Goal: Task Accomplishment & Management: Manage account settings

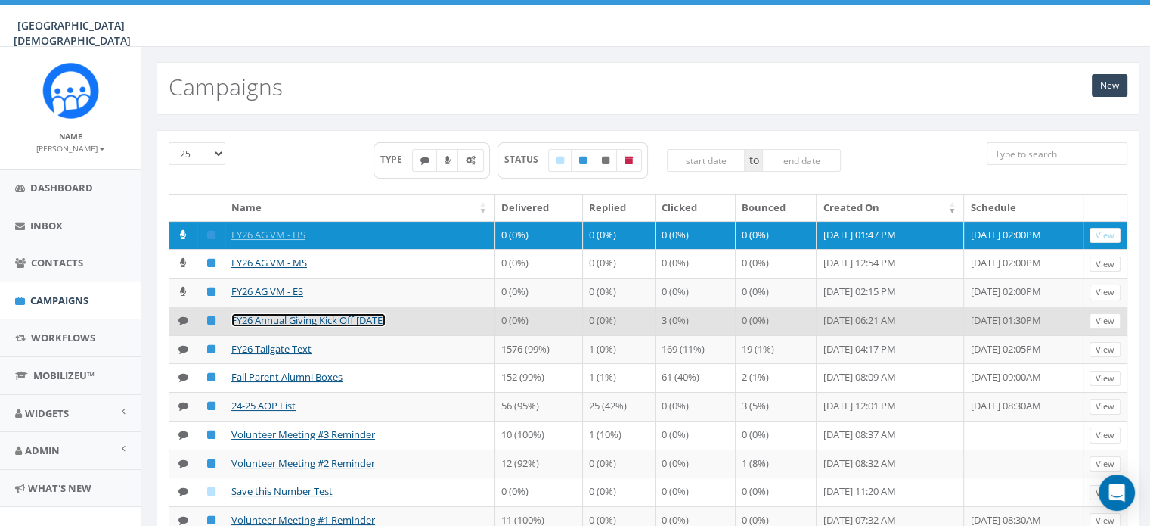
click at [355, 317] on link "FY26 Annual Giving Kick Off [DATE]" at bounding box center [308, 320] width 154 height 14
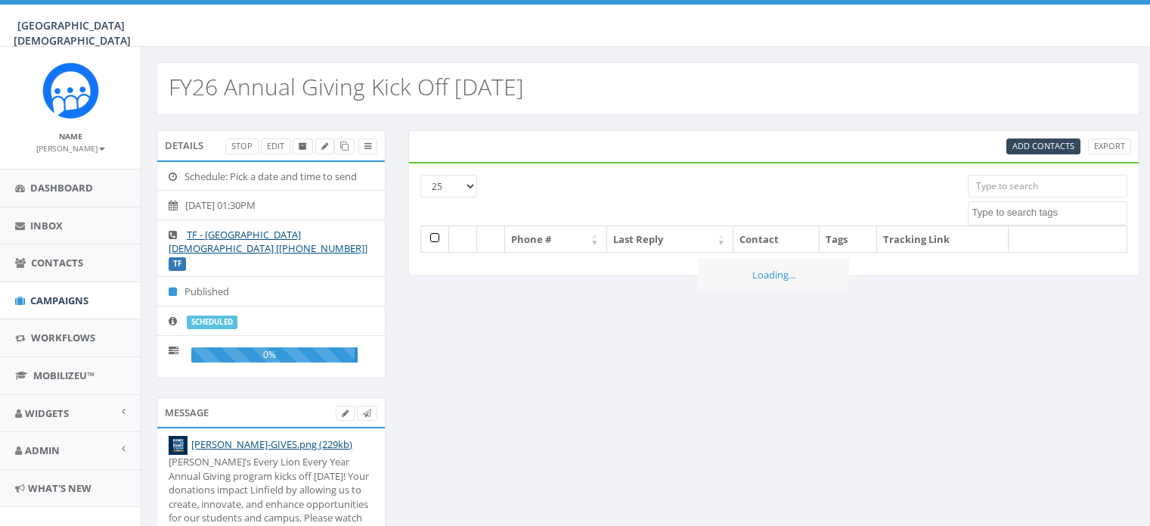
select select
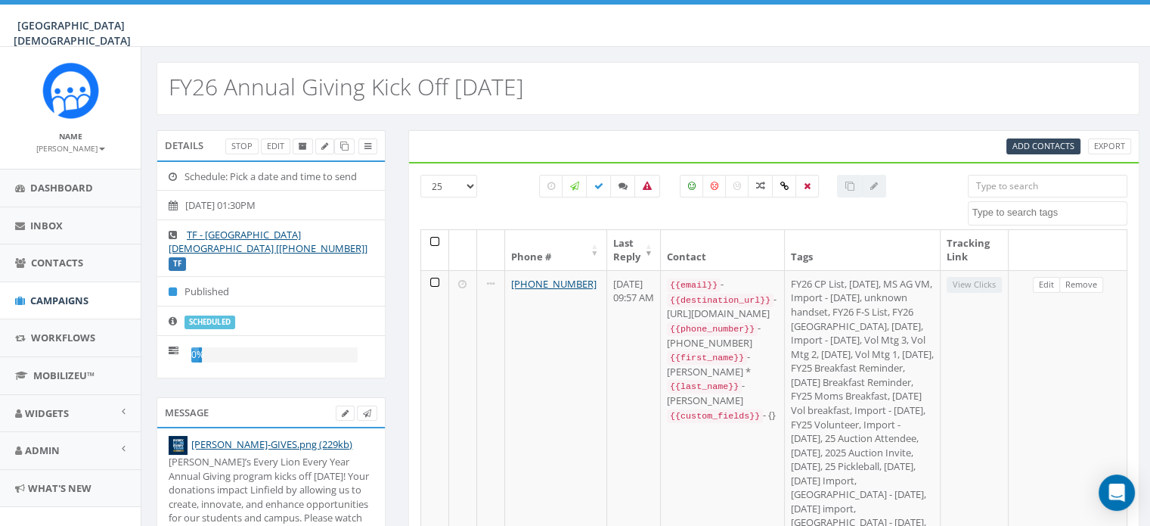
click at [1014, 182] on input "search" at bounding box center [1048, 186] width 160 height 23
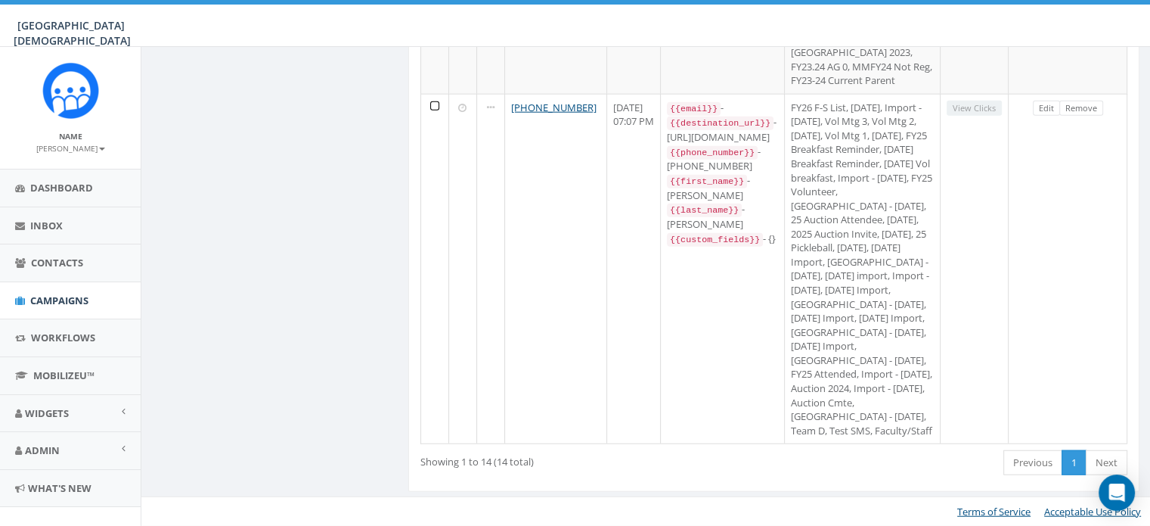
scroll to position [4469, 0]
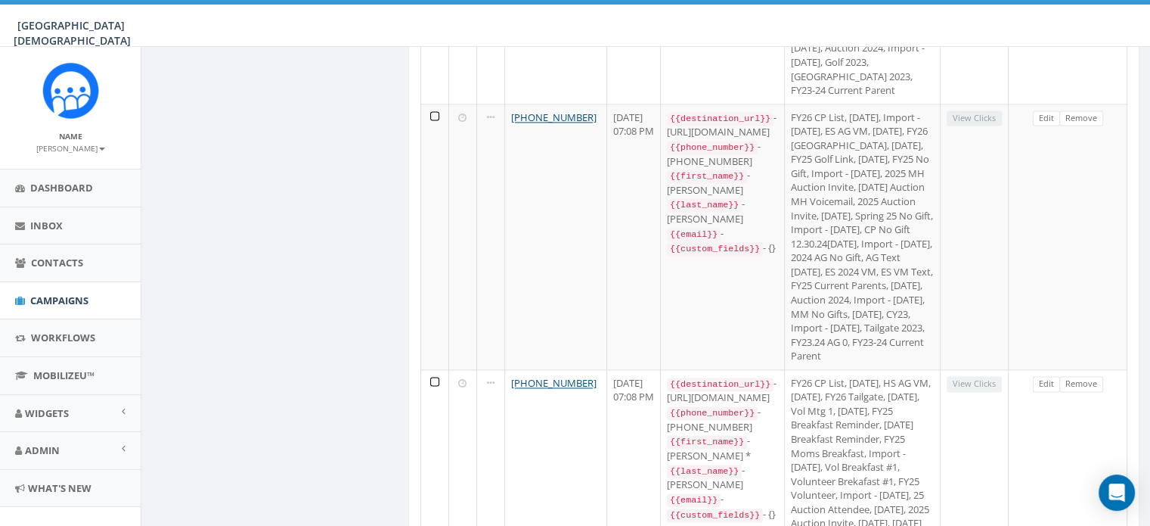
scroll to position [2162, 0]
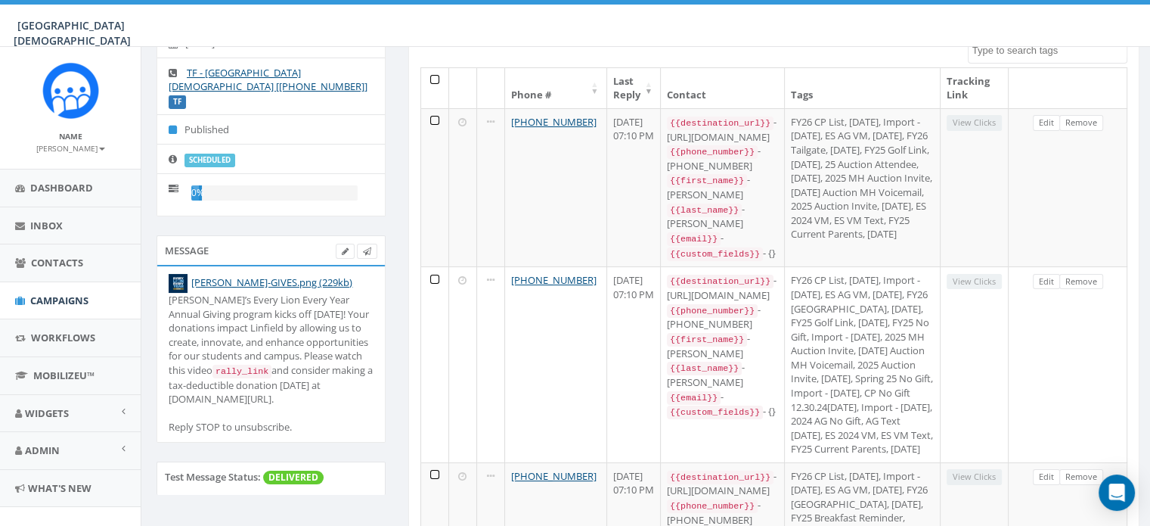
scroll to position [0, 0]
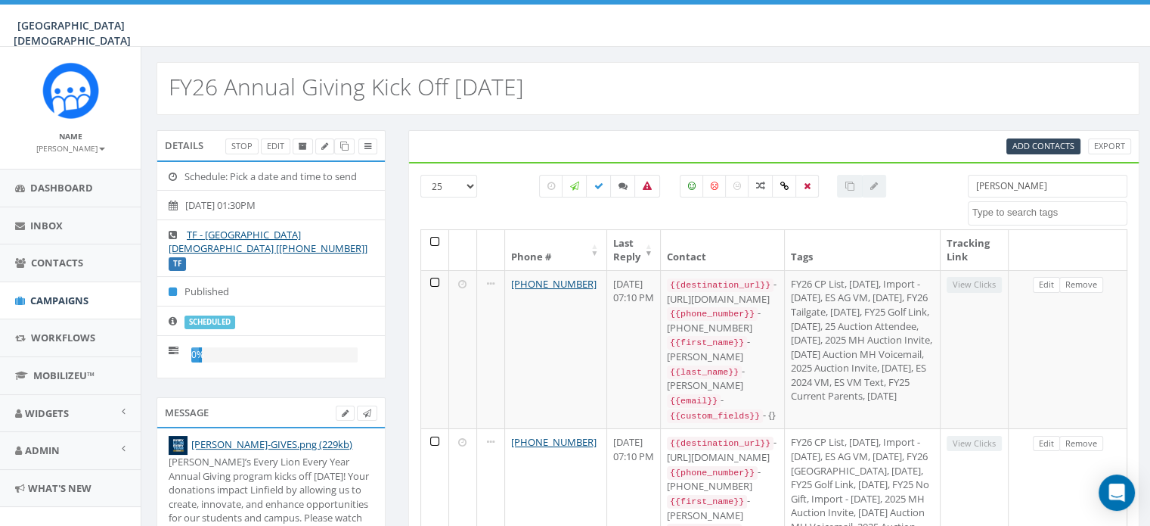
click at [1001, 187] on input "jones" at bounding box center [1048, 186] width 160 height 23
type input "j"
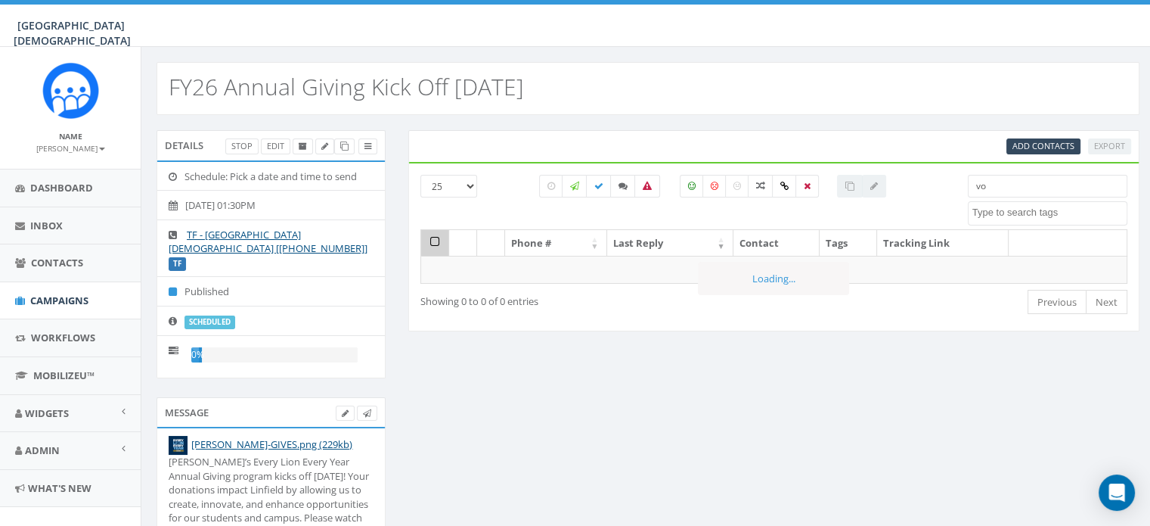
type input "v"
